Goal: Navigation & Orientation: Go to known website

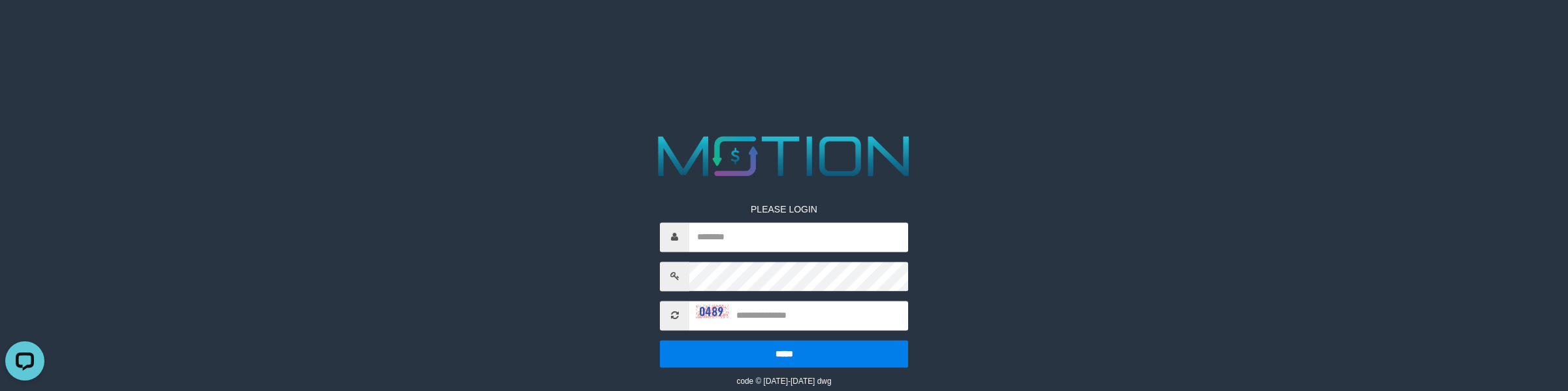
click at [681, 310] on span at bounding box center [674, 315] width 29 height 29
click at [705, 310] on img at bounding box center [711, 310] width 32 height 13
click at [661, 325] on span at bounding box center [674, 315] width 29 height 29
click at [669, 325] on span at bounding box center [674, 315] width 29 height 29
click at [673, 316] on icon at bounding box center [675, 315] width 8 height 9
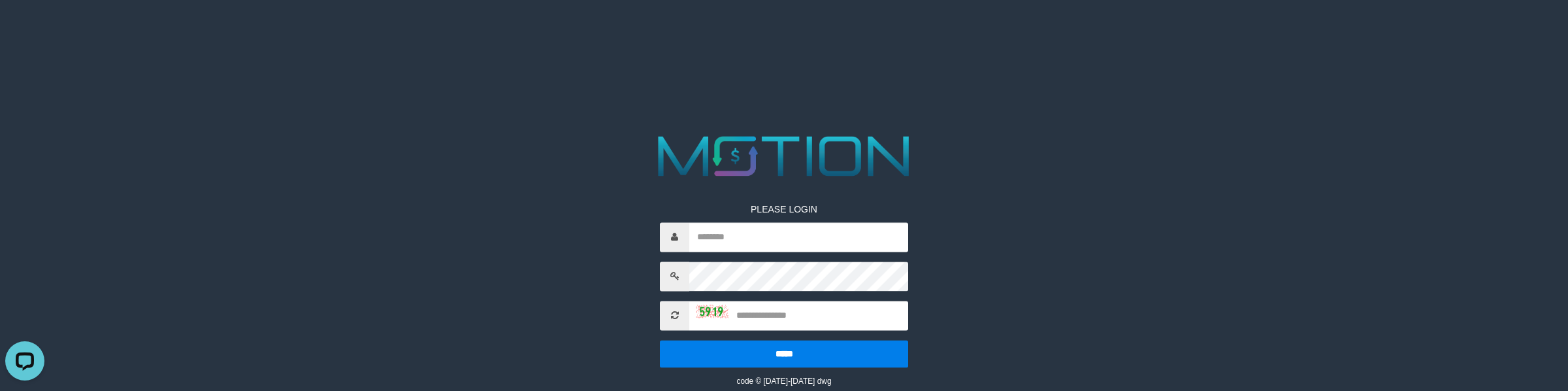
drag, startPoint x: 697, startPoint y: 308, endPoint x: 706, endPoint y: 312, distance: 9.8
click at [698, 308] on img at bounding box center [711, 310] width 32 height 13
